Goal: Transaction & Acquisition: Purchase product/service

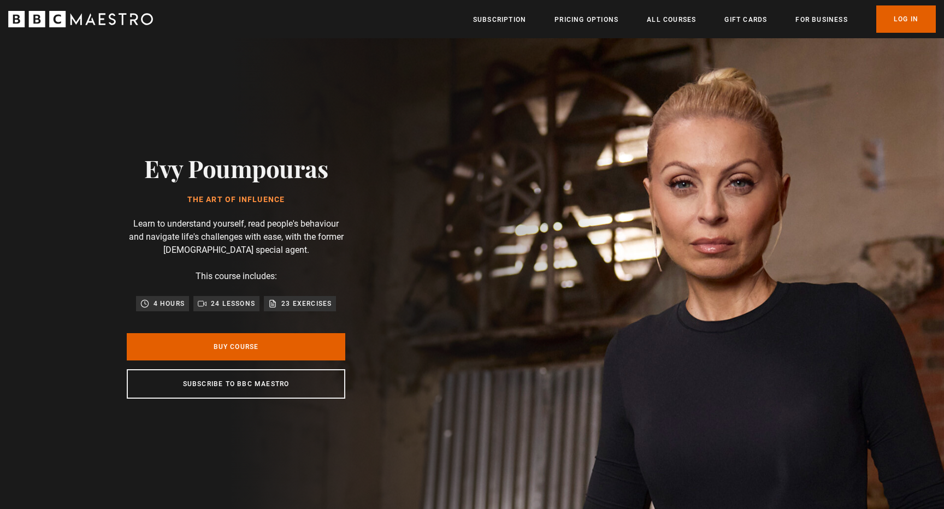
click at [277, 364] on div "Buy Course Subscribe to BBC Maestro" at bounding box center [236, 366] width 218 height 66
click at [277, 351] on link "Buy Course" at bounding box center [236, 346] width 218 height 27
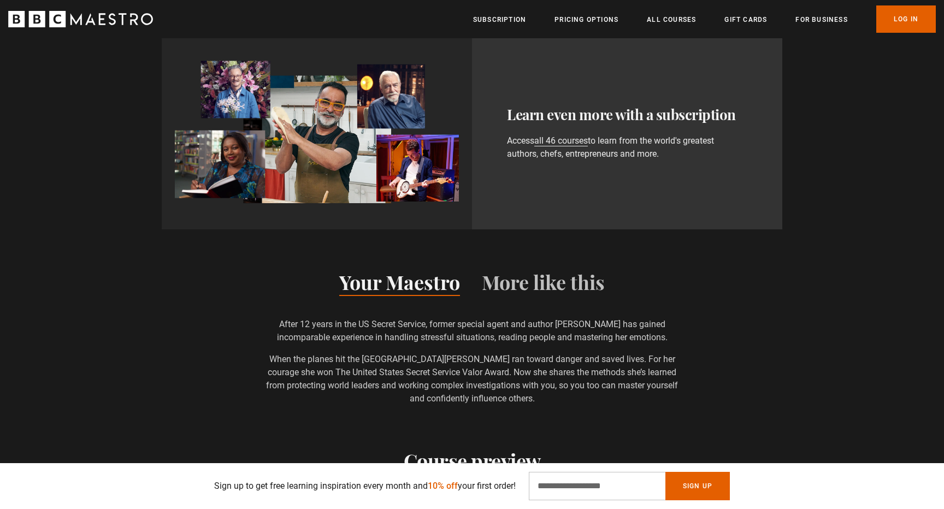
scroll to position [684, 0]
